Goal: Share content: Share content

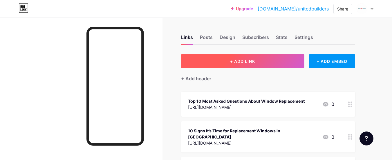
click at [225, 58] on button "+ ADD LINK" at bounding box center [242, 61] width 123 height 14
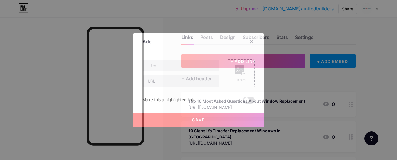
click at [144, 87] on div "Picture Make this a highlighted link Save" at bounding box center [198, 81] width 112 height 44
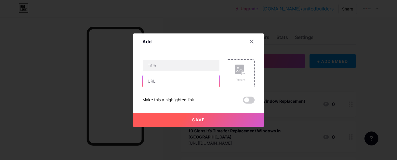
click at [159, 81] on input "text" at bounding box center [181, 81] width 77 height 12
paste input "[URL][DOMAIN_NAME]"
type input "[URL][DOMAIN_NAME]"
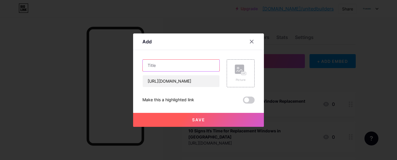
click at [179, 62] on input "text" at bounding box center [181, 66] width 77 height 12
paste input "9 Energy-Efficient Window and Door Upgrades Perfect for Temecula Homes"
type input "9 Energy-Efficient Window and Door Upgrades Perfect for Temecula Homes"
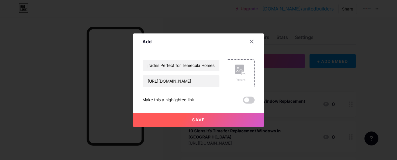
click at [188, 115] on button "Save" at bounding box center [198, 120] width 131 height 14
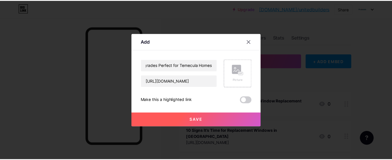
scroll to position [0, 0]
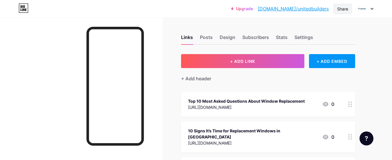
click at [346, 6] on div "Share" at bounding box center [342, 9] width 11 height 6
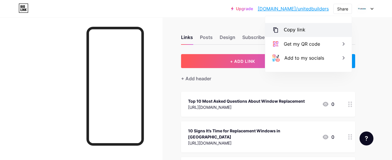
click at [296, 34] on div "Copy link" at bounding box center [308, 30] width 87 height 14
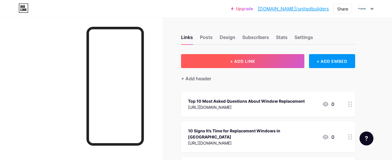
click at [249, 55] on button "+ ADD LINK" at bounding box center [242, 61] width 123 height 14
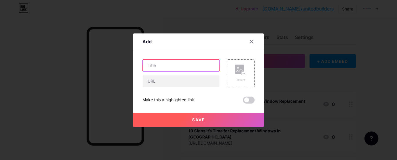
click at [178, 63] on input "text" at bounding box center [181, 66] width 77 height 12
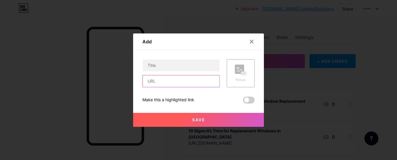
click at [149, 81] on input "text" at bounding box center [181, 81] width 77 height 12
paste input "https://medium.com/@unitedbuilders50/5-questions-to-ask-before-replacing-your-p…"
type input "https://medium.com/@unitedbuilders50/5-questions-to-ask-before-replacing-your-p…"
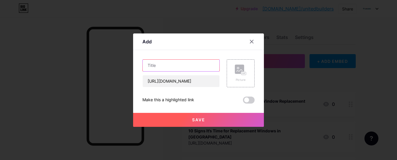
click at [164, 71] on input "text" at bounding box center [181, 66] width 77 height 12
click at [172, 64] on input "text" at bounding box center [181, 66] width 77 height 12
paste input "5 Questions to Ask Before Replacing Your Patio Door Panels"
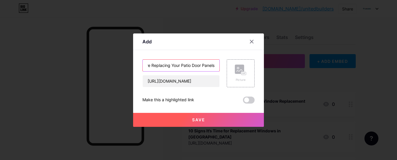
type input "5 Questions to Ask Before Replacing Your Patio Door Panels"
drag, startPoint x: 196, startPoint y: 117, endPoint x: 193, endPoint y: 113, distance: 4.8
click at [195, 116] on button "Save" at bounding box center [198, 120] width 131 height 14
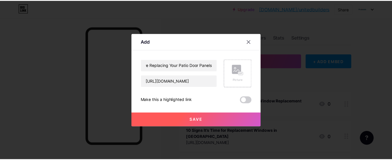
scroll to position [0, 0]
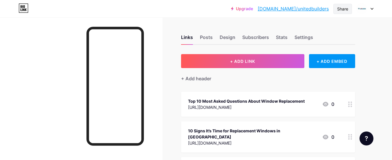
click at [341, 10] on div "Share" at bounding box center [342, 9] width 11 height 6
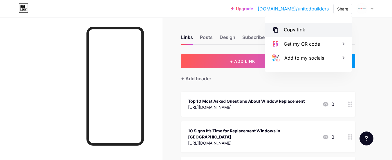
click at [304, 26] on div "Copy link" at bounding box center [308, 30] width 87 height 14
